Goal: Navigation & Orientation: Find specific page/section

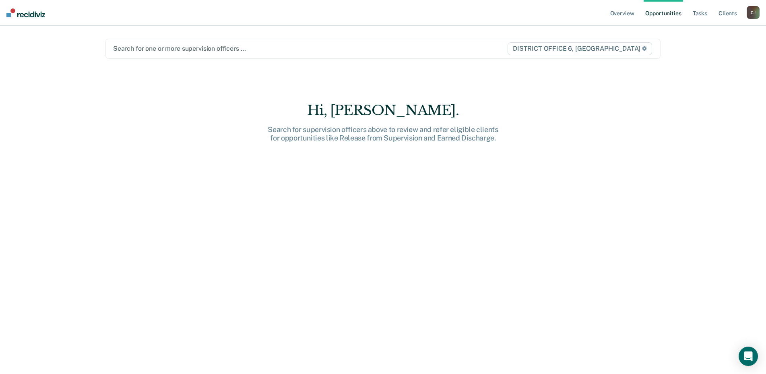
click at [749, 10] on div "[PERSON_NAME]" at bounding box center [753, 12] width 13 height 13
click at [702, 54] on link "Go to Operations" at bounding box center [721, 53] width 65 height 7
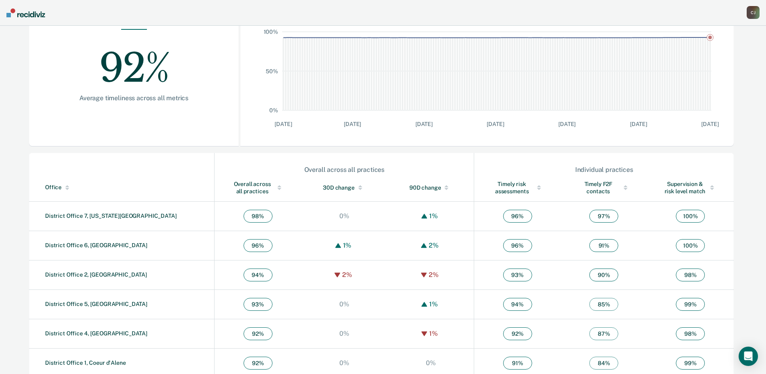
scroll to position [161, 0]
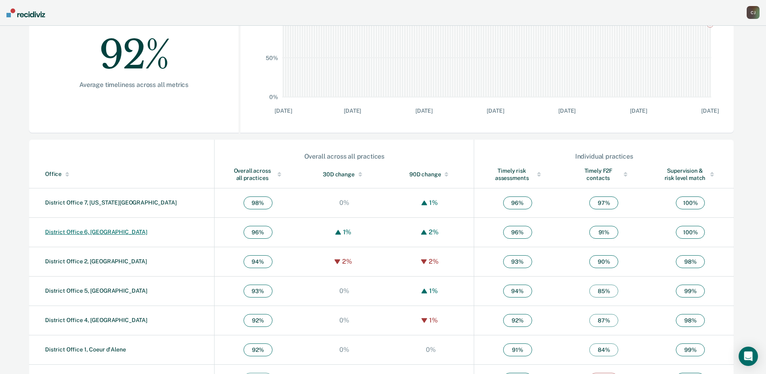
click at [87, 230] on link "District Office 6, [GEOGRAPHIC_DATA]" at bounding box center [96, 232] width 102 height 6
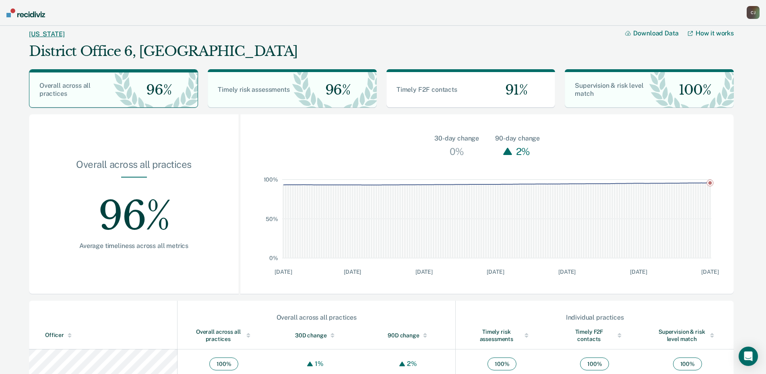
click at [39, 31] on link "[US_STATE]" at bounding box center [46, 34] width 35 height 8
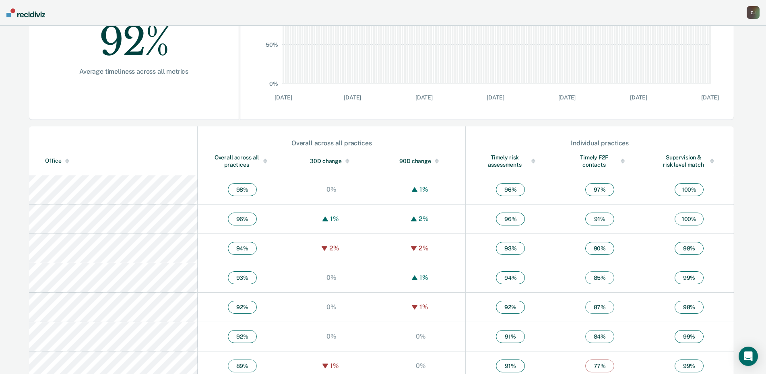
scroll to position [187, 0]
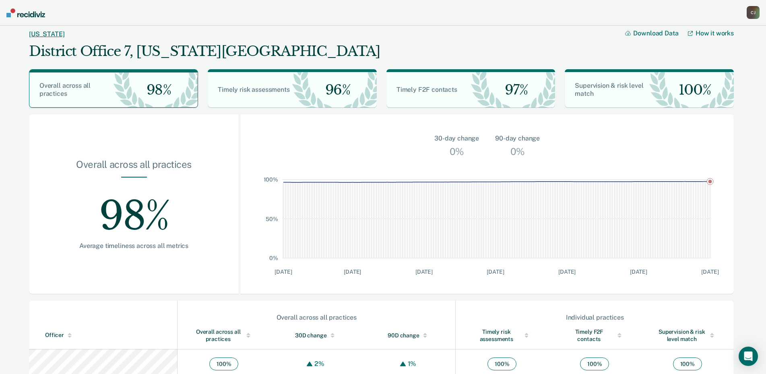
click at [34, 35] on link "[US_STATE]" at bounding box center [46, 34] width 35 height 8
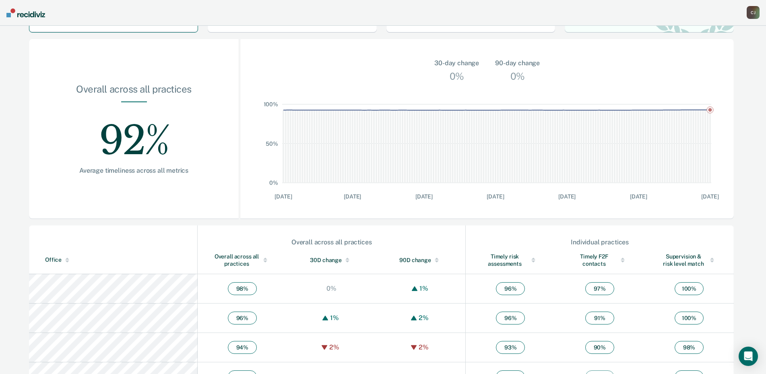
scroll to position [187, 0]
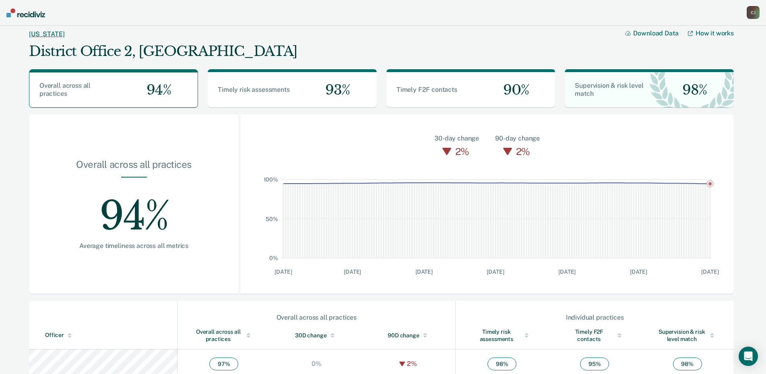
click at [37, 32] on link "[US_STATE]" at bounding box center [46, 34] width 35 height 8
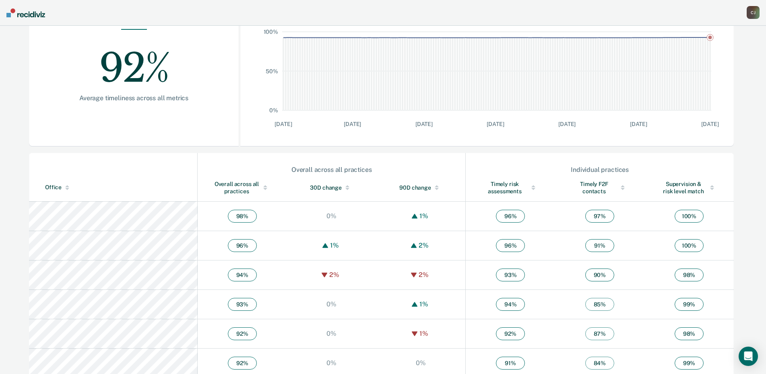
scroll to position [161, 0]
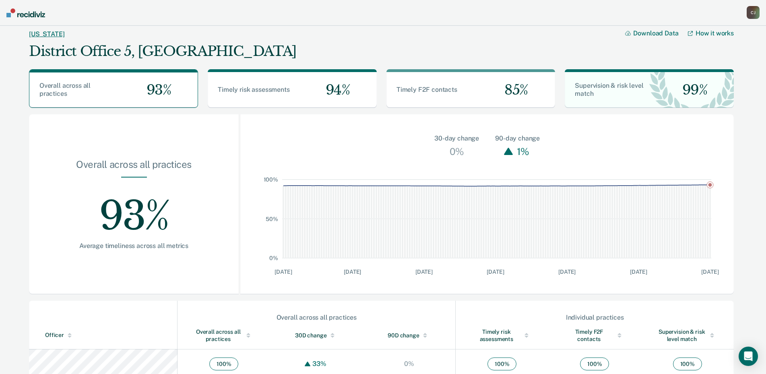
click at [39, 31] on link "[US_STATE]" at bounding box center [46, 34] width 35 height 8
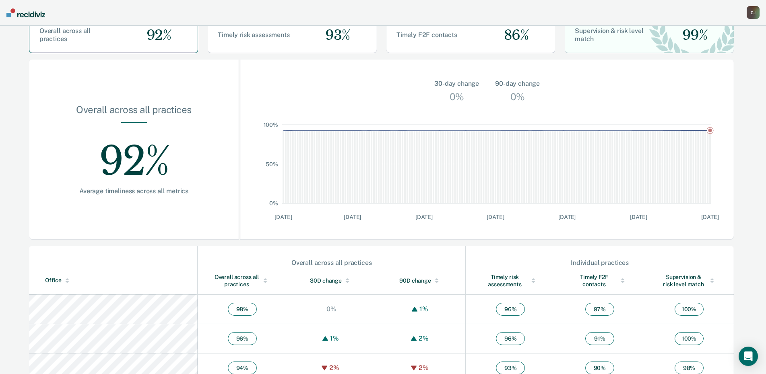
scroll to position [187, 0]
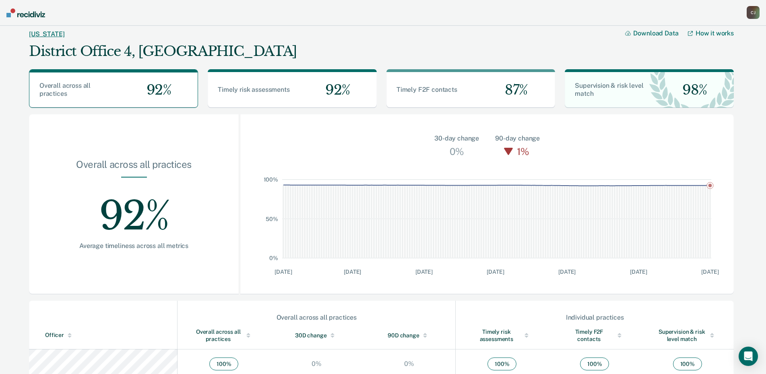
click at [34, 30] on link "[US_STATE]" at bounding box center [46, 34] width 35 height 8
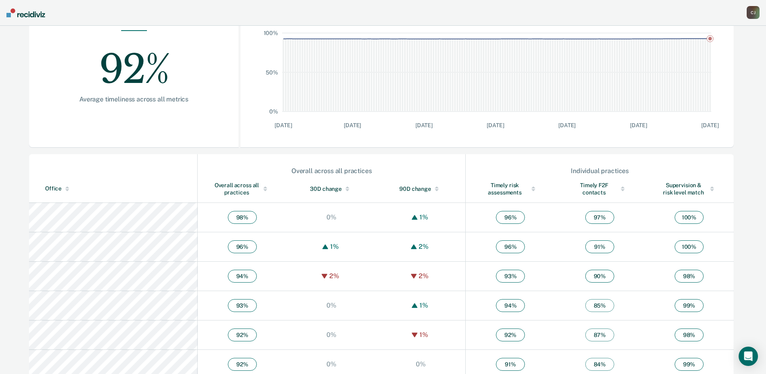
scroll to position [187, 0]
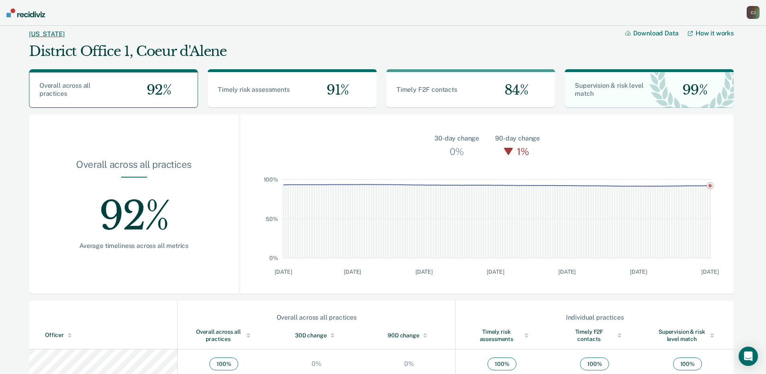
click at [39, 34] on link "[US_STATE]" at bounding box center [46, 34] width 35 height 8
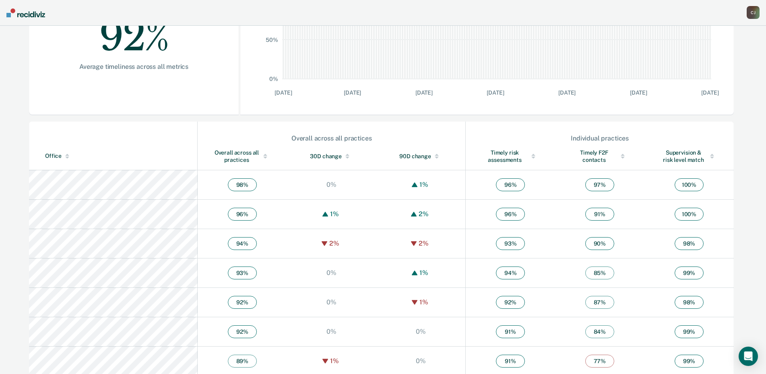
scroll to position [187, 0]
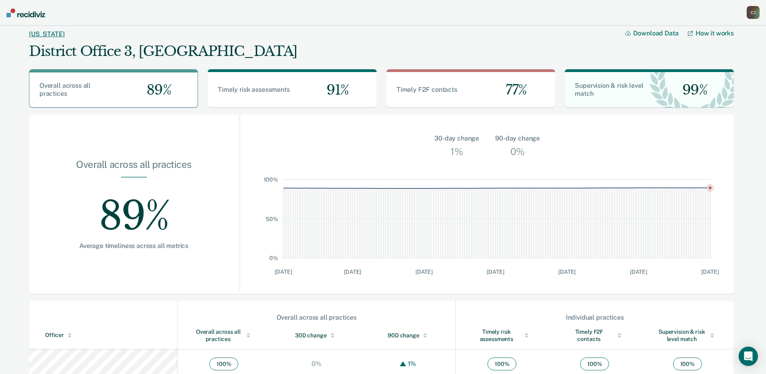
click at [35, 32] on link "[US_STATE]" at bounding box center [46, 34] width 35 height 8
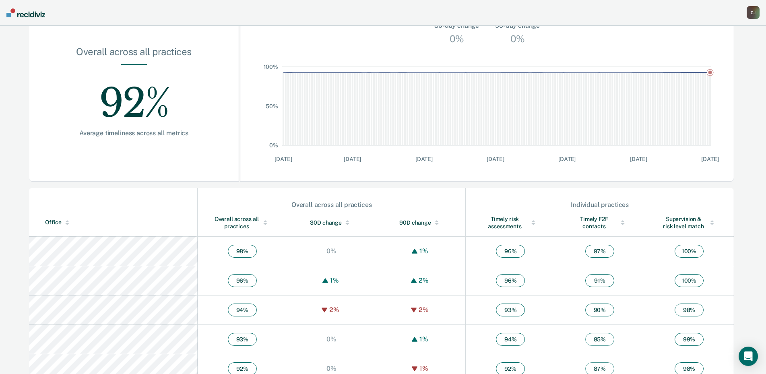
scroll to position [187, 0]
